Goal: Use online tool/utility: Utilize a website feature to perform a specific function

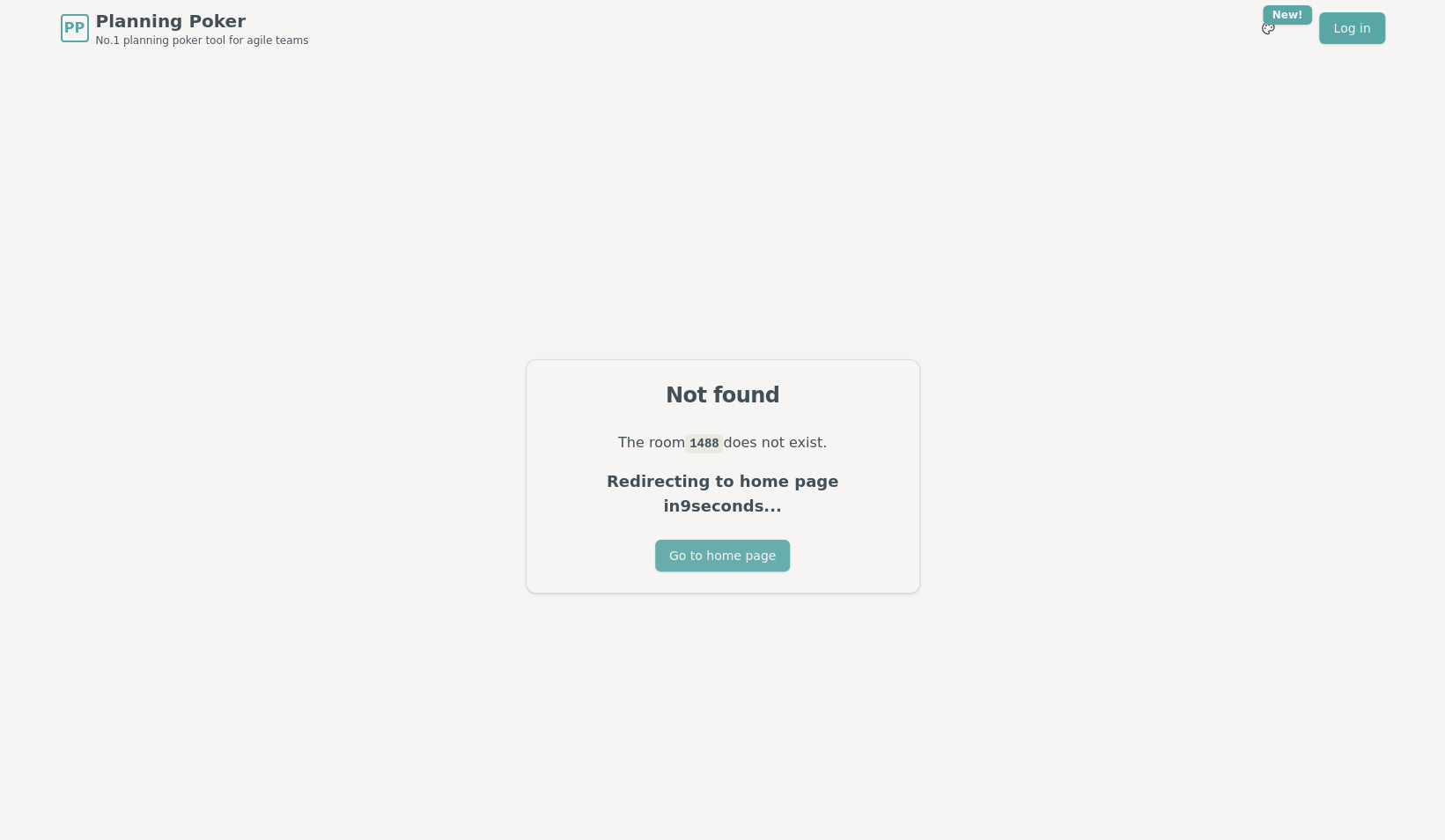
click at [737, 546] on button "Go to home page" at bounding box center [722, 555] width 134 height 31
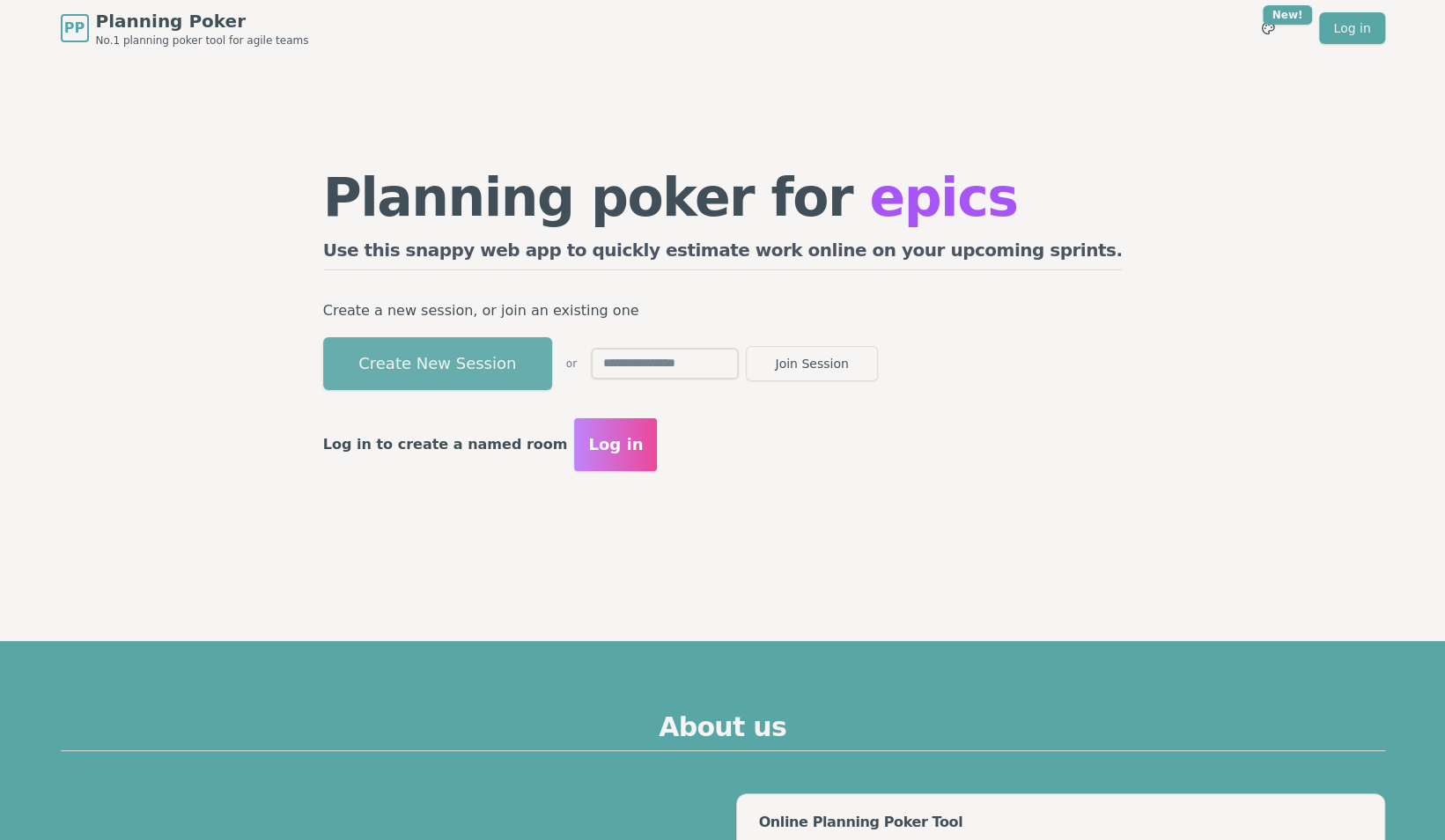
click at [552, 368] on button "Create New Session" at bounding box center [437, 363] width 229 height 53
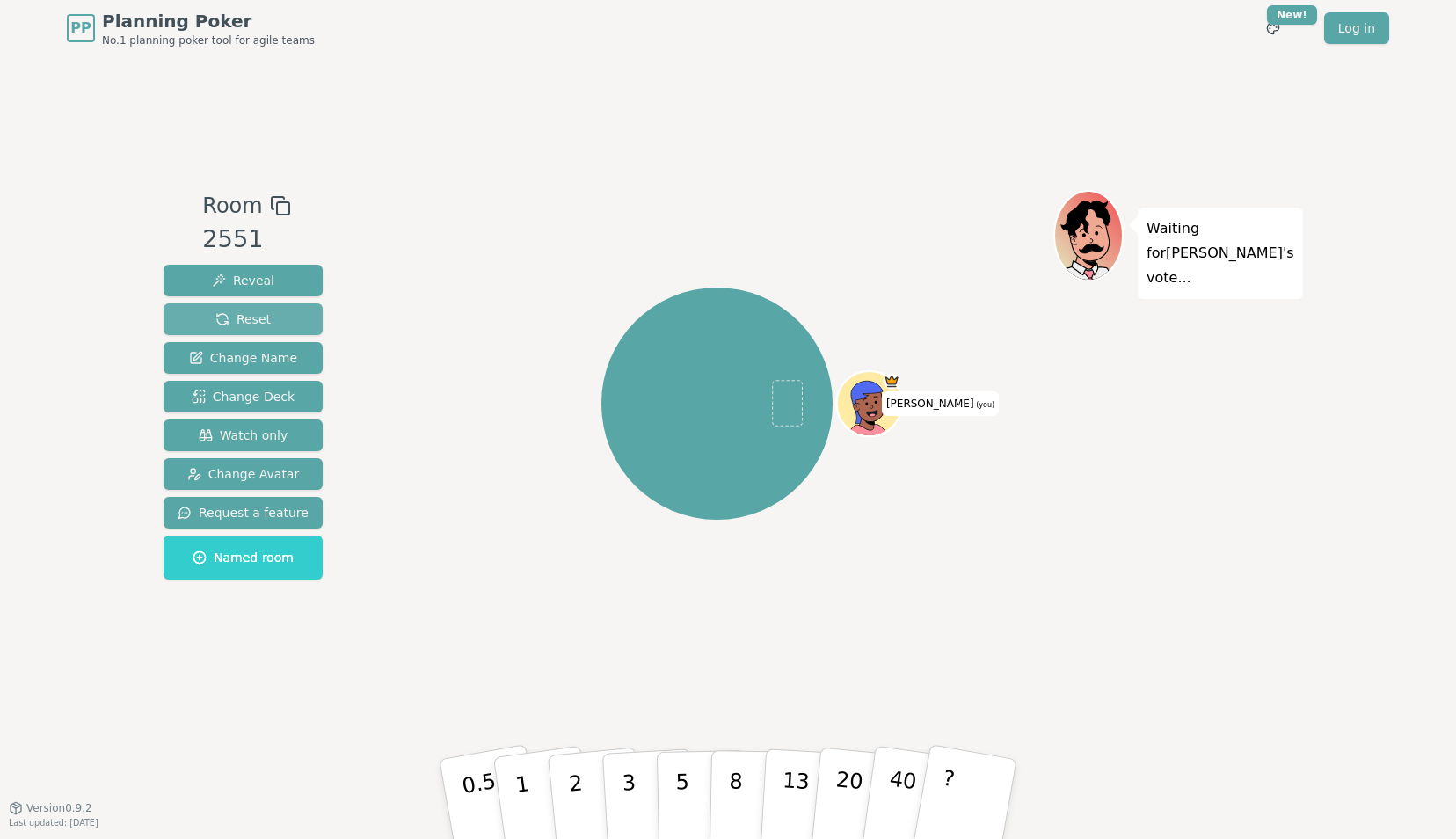
click at [241, 317] on span "Reset" at bounding box center [243, 320] width 55 height 18
click at [252, 401] on span "Change Deck" at bounding box center [242, 396] width 103 height 18
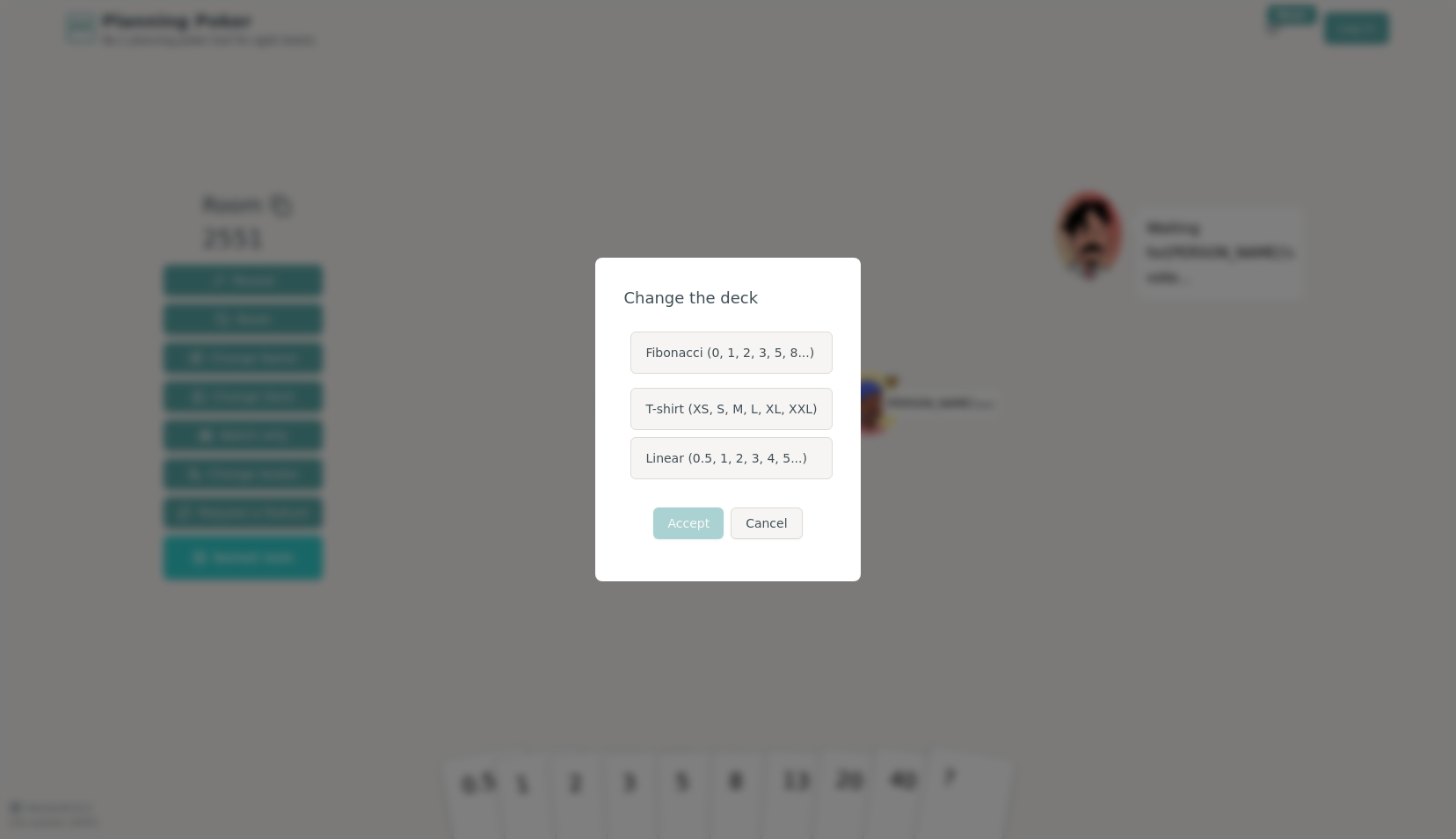
click at [707, 463] on label "Linear (0.5, 1, 2, 3, 4, 5...)" at bounding box center [730, 458] width 201 height 42
click at [636, 463] on button "Linear (0.5, 1, 2, 3, 4, 5...)" at bounding box center [629, 458] width 14 height 14
click at [689, 525] on button "Accept" at bounding box center [688, 522] width 71 height 31
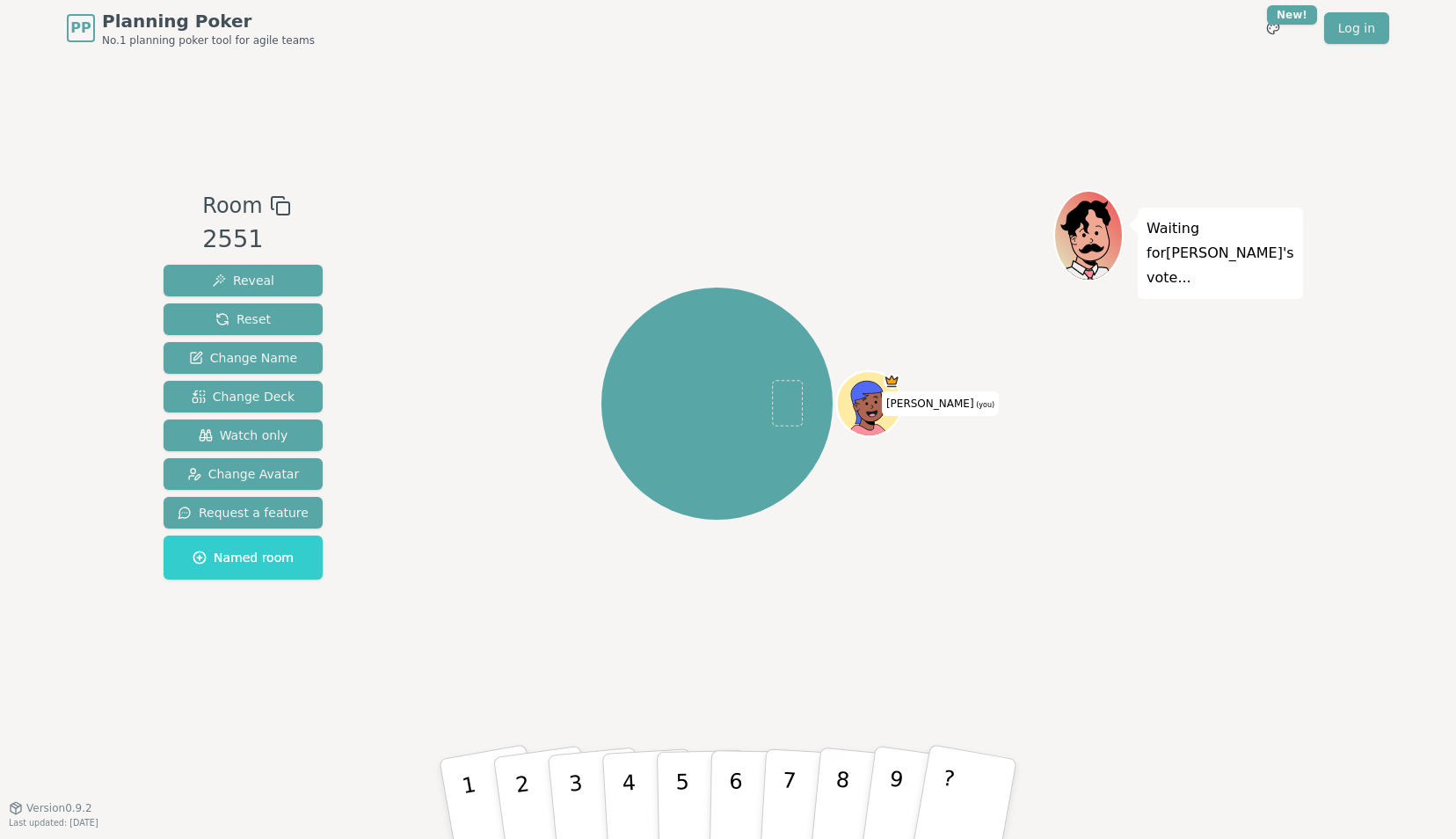
click at [275, 206] on icon at bounding box center [280, 206] width 22 height 22
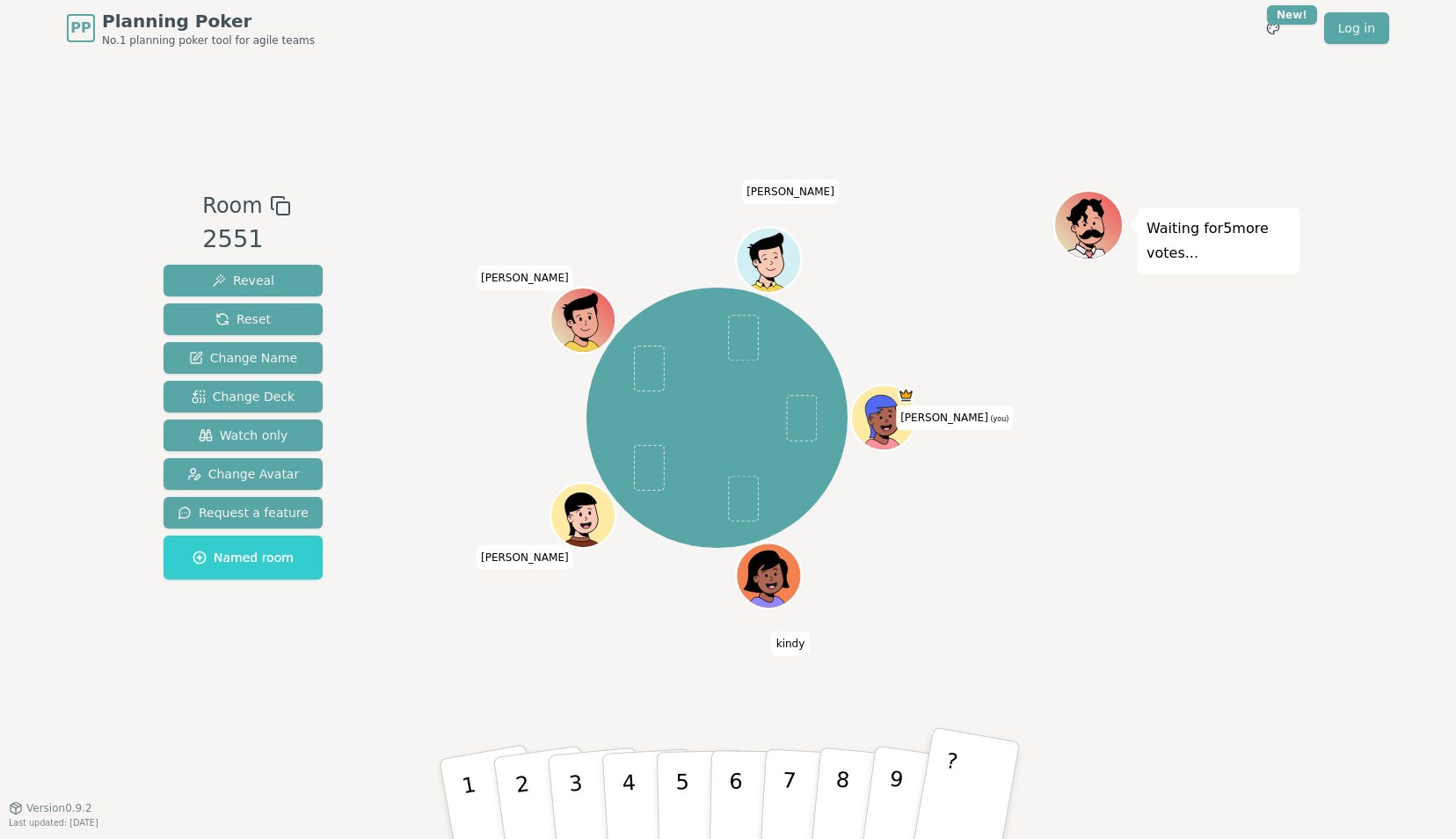
click at [971, 805] on button "?" at bounding box center [966, 799] width 110 height 145
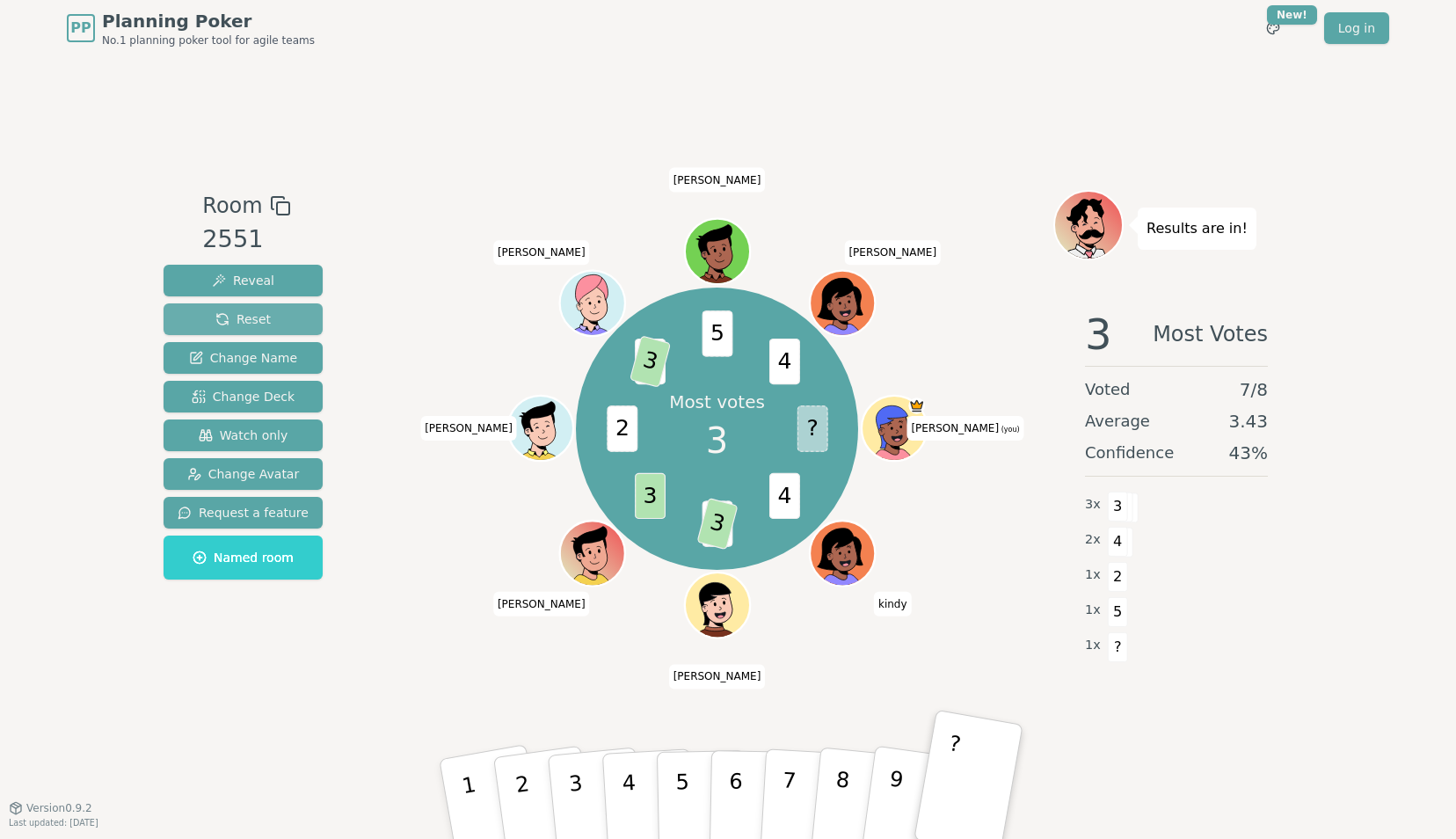
click at [250, 321] on span "Reset" at bounding box center [243, 320] width 55 height 18
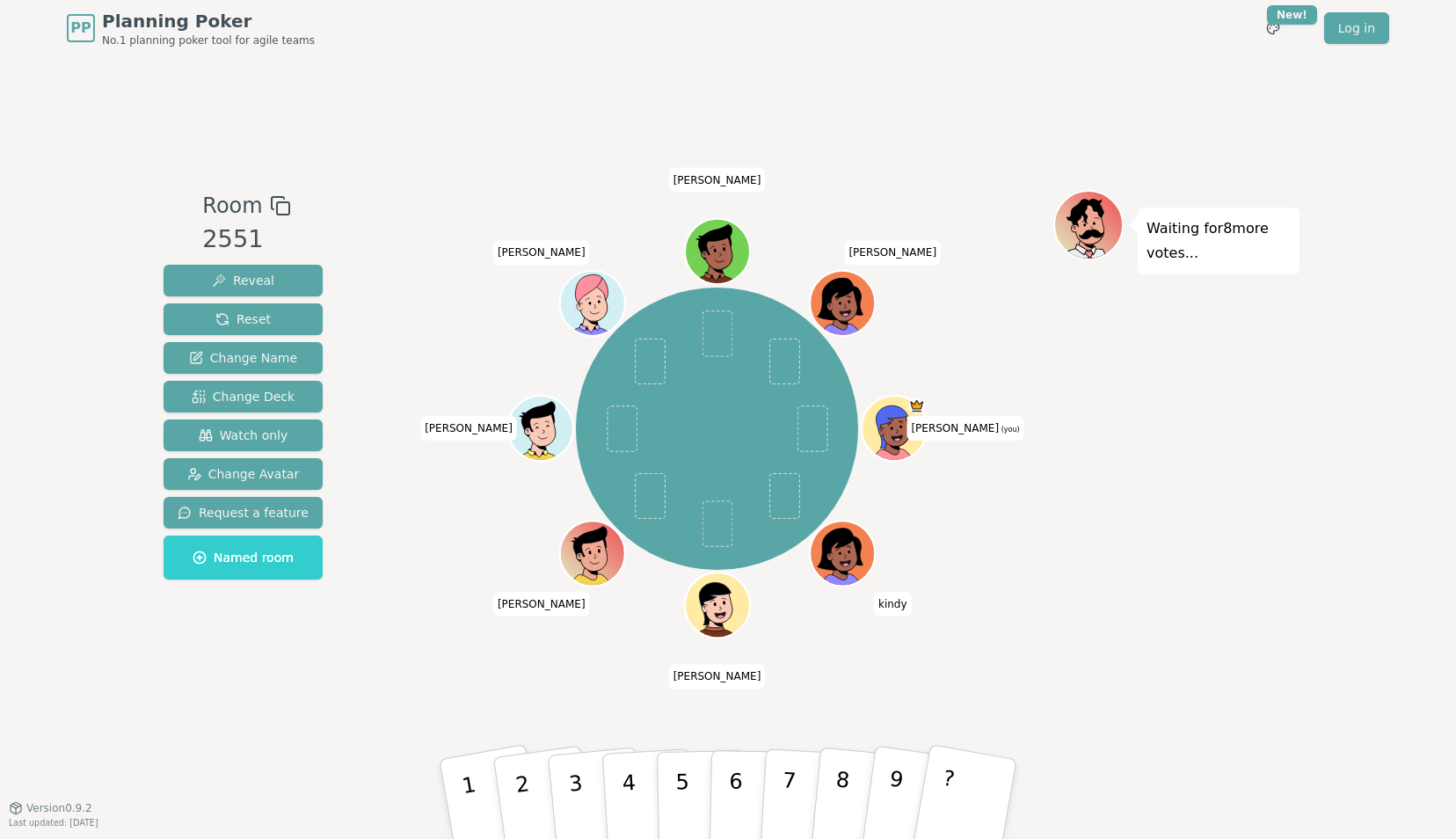
drag, startPoint x: 990, startPoint y: 811, endPoint x: 1298, endPoint y: 809, distance: 308.0
click at [992, 809] on button "?" at bounding box center [962, 816] width 110 height 145
click at [249, 279] on span "Reveal" at bounding box center [243, 280] width 63 height 18
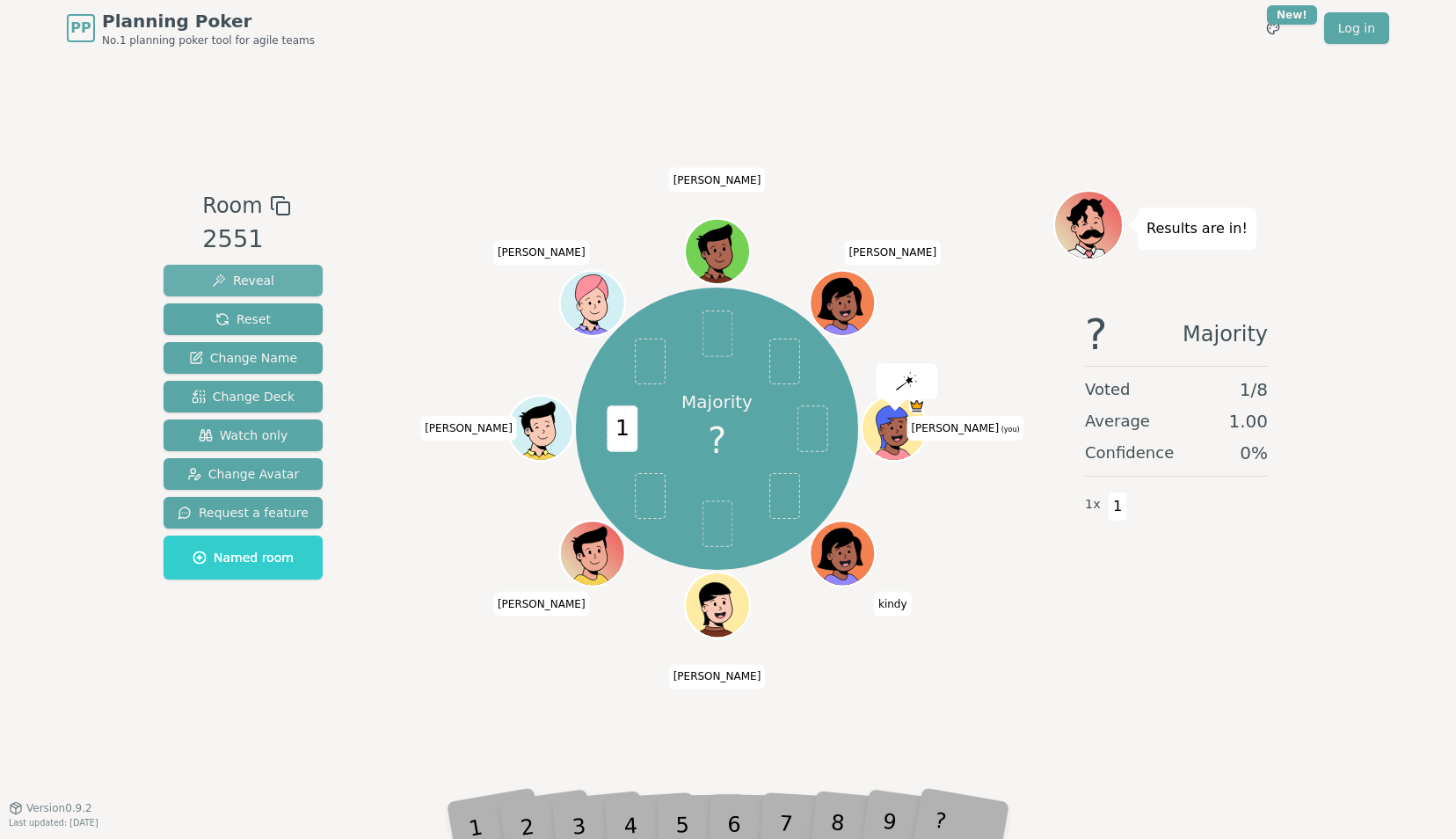
click at [251, 285] on span "Reveal" at bounding box center [243, 280] width 63 height 18
click at [254, 321] on span "Reset" at bounding box center [243, 320] width 55 height 18
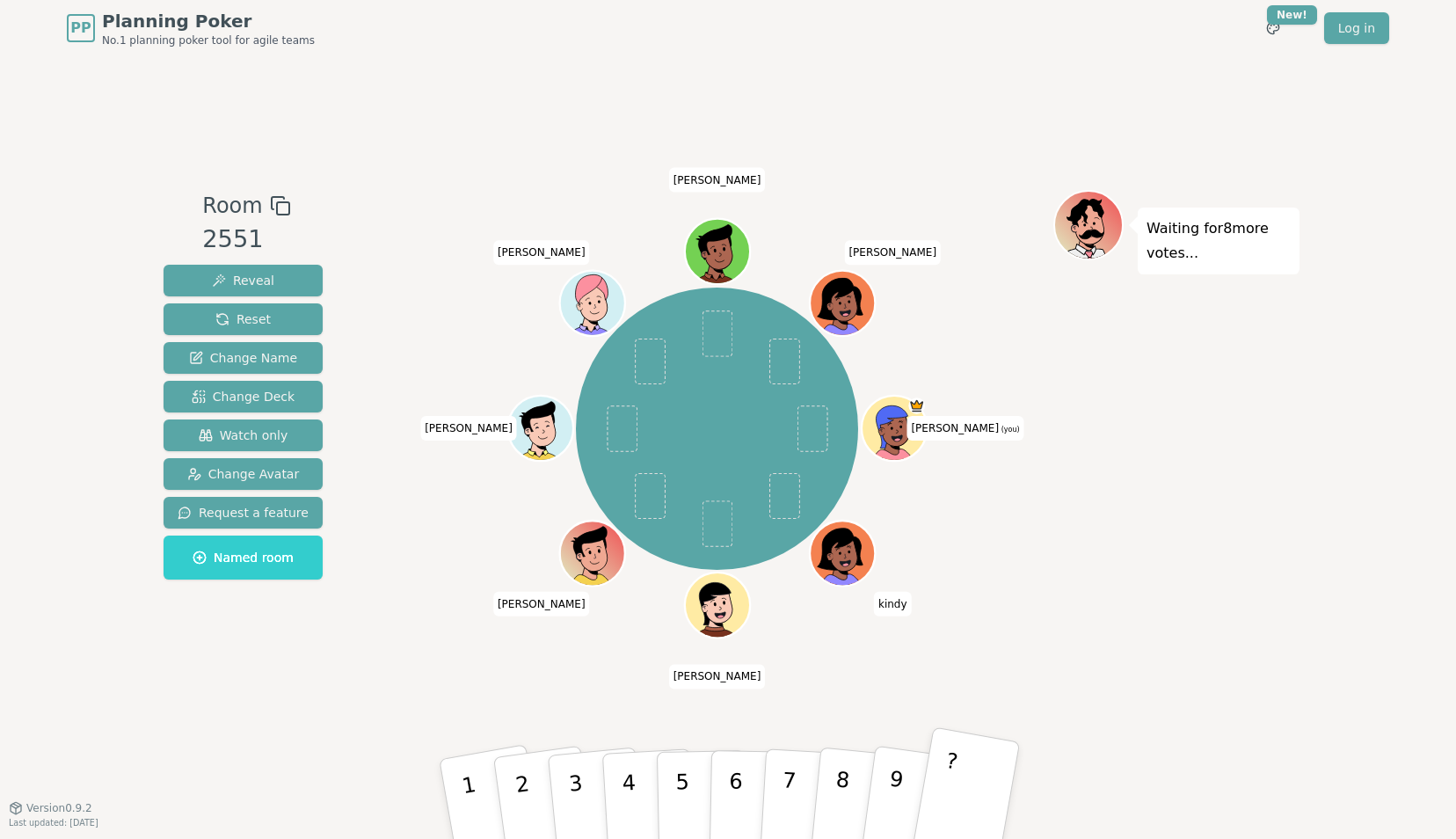
click at [973, 791] on button "?" at bounding box center [966, 799] width 110 height 145
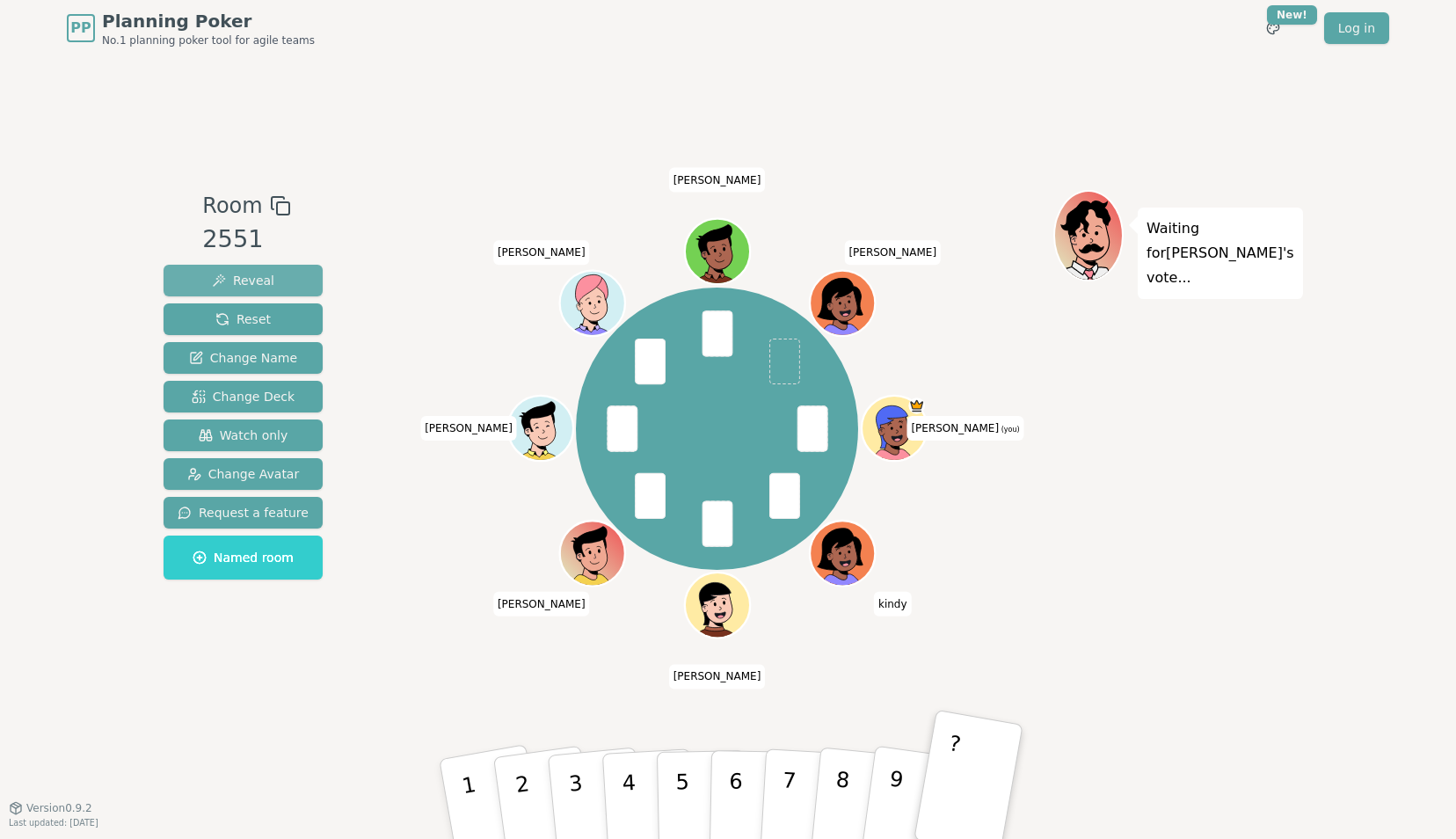
drag, startPoint x: 229, startPoint y: 273, endPoint x: 272, endPoint y: 278, distance: 43.3
click at [230, 273] on span "Reveal" at bounding box center [243, 280] width 63 height 18
